Goal: Task Accomplishment & Management: Complete application form

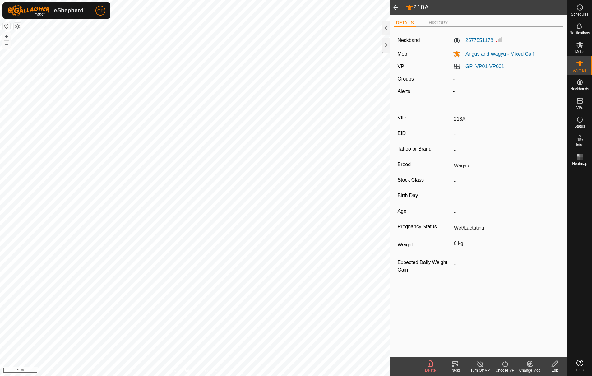
click at [396, 9] on span at bounding box center [396, 7] width 12 height 15
type input "214A"
type input "-"
type input "Wagyu"
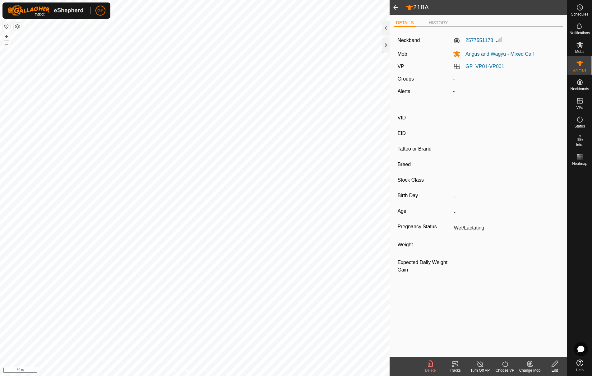
type input "-"
type input "0 kg"
type input "-"
click at [394, 10] on span at bounding box center [396, 7] width 12 height 15
type input "219A"
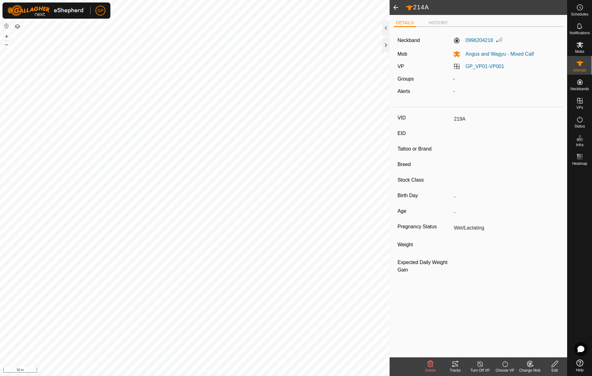
type input "-"
type input "Wagyu"
type input "-"
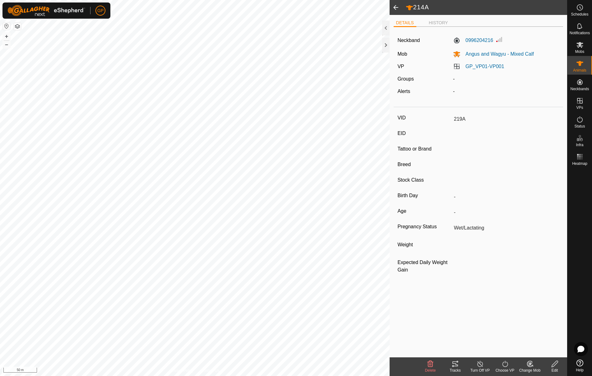
type input "0 kg"
type input "-"
click at [387, 26] on div at bounding box center [385, 28] width 7 height 15
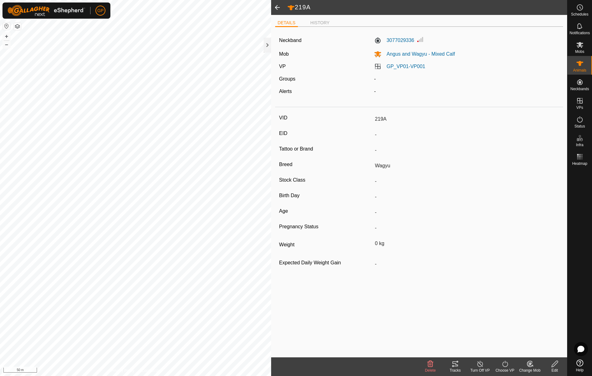
click at [279, 8] on span at bounding box center [277, 7] width 12 height 15
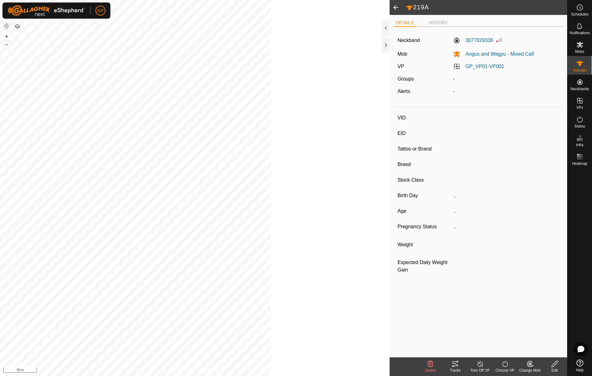
type input "217A"
type input "-"
type input "Wagyu"
type input "-"
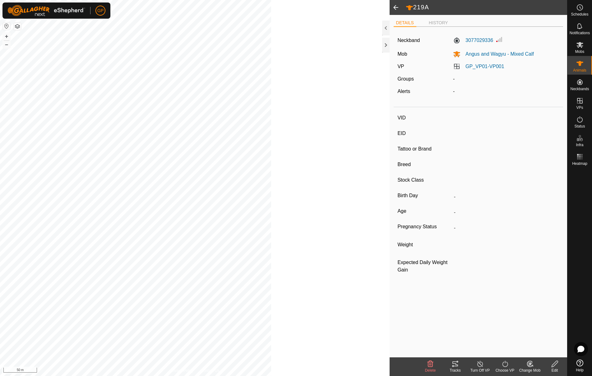
type input "Wet/Lactating"
type input "0 kg"
type input "-"
click at [385, 44] on div at bounding box center [385, 45] width 7 height 15
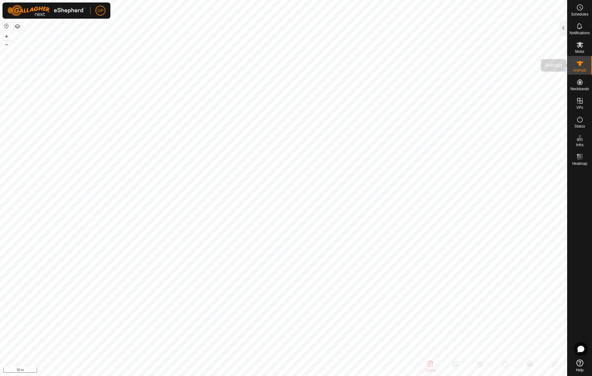
click at [577, 65] on icon at bounding box center [580, 63] width 7 height 7
